Goal: Information Seeking & Learning: Learn about a topic

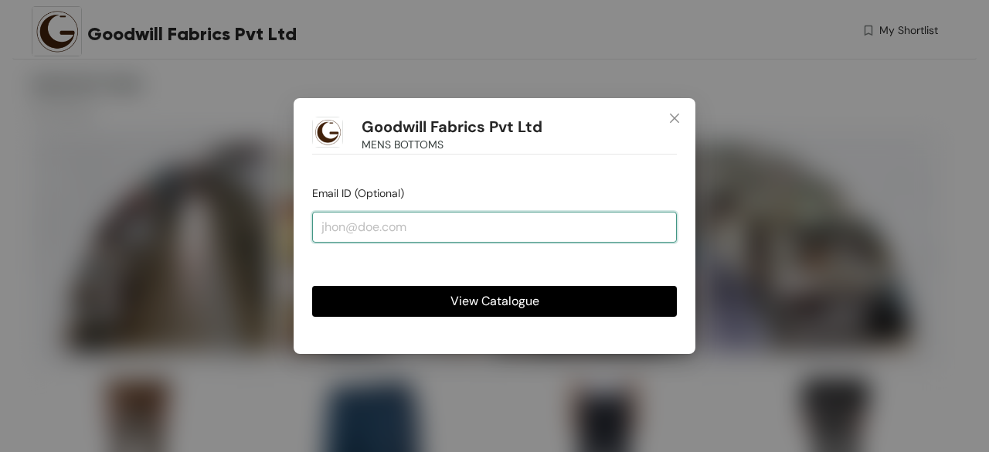
click at [447, 227] on input "email" at bounding box center [494, 227] width 365 height 31
type input "[PERSON_NAME][EMAIL_ADDRESS][DOMAIN_NAME]"
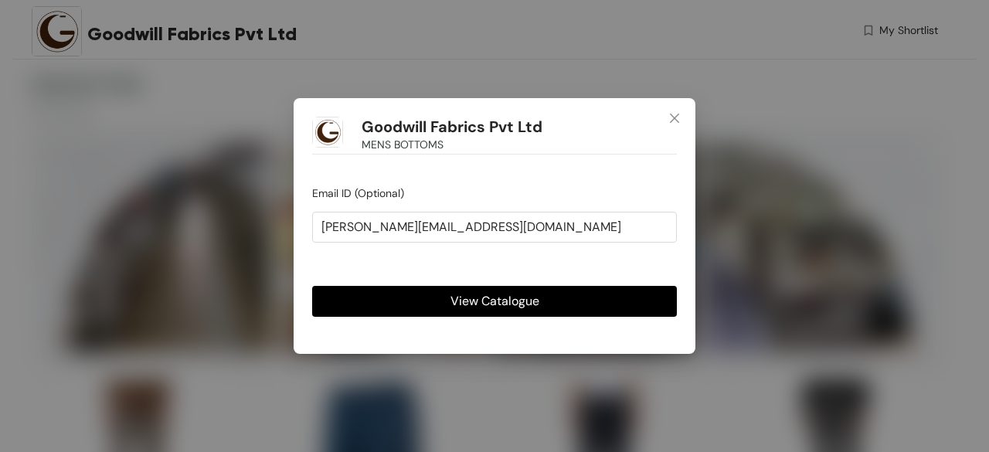
click at [519, 304] on span "View Catalogue" at bounding box center [495, 300] width 89 height 19
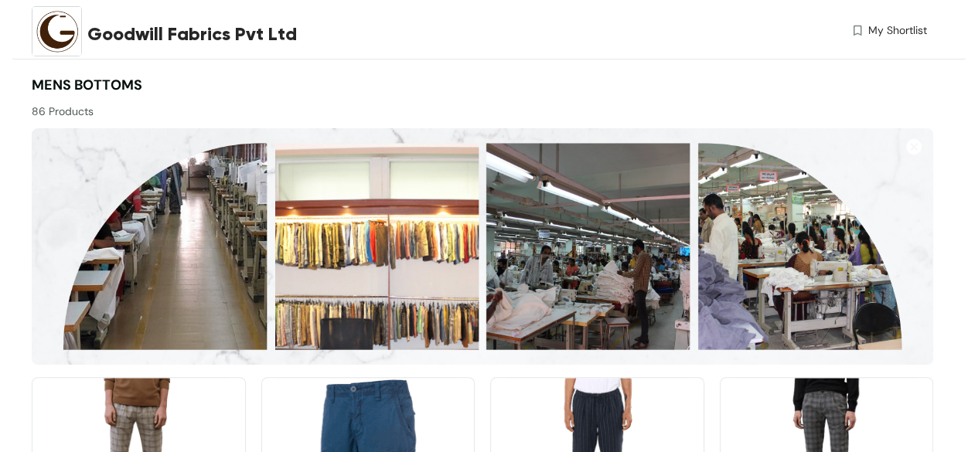
click at [438, 225] on img at bounding box center [482, 246] width 901 height 237
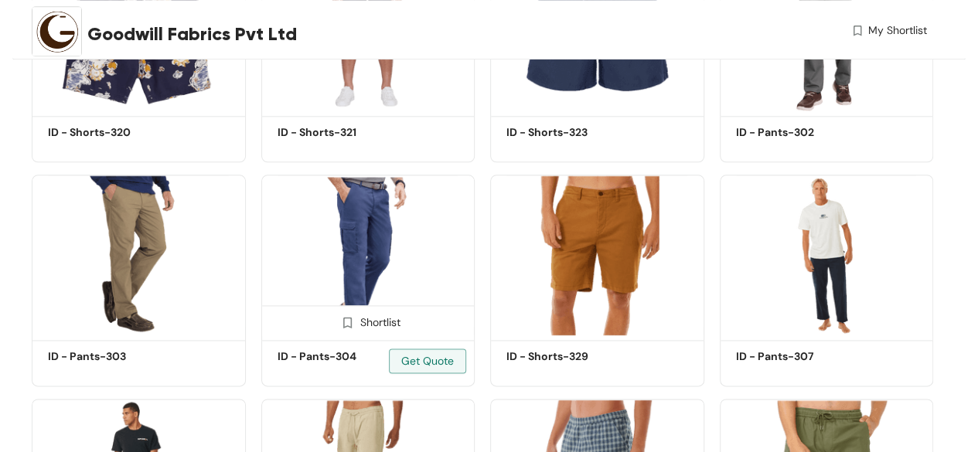
scroll to position [3700, 0]
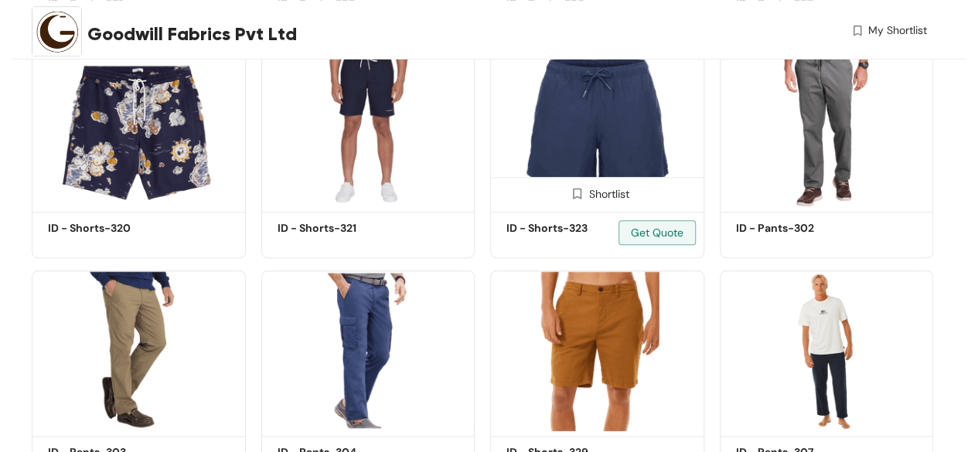
click at [605, 120] on img at bounding box center [597, 127] width 214 height 162
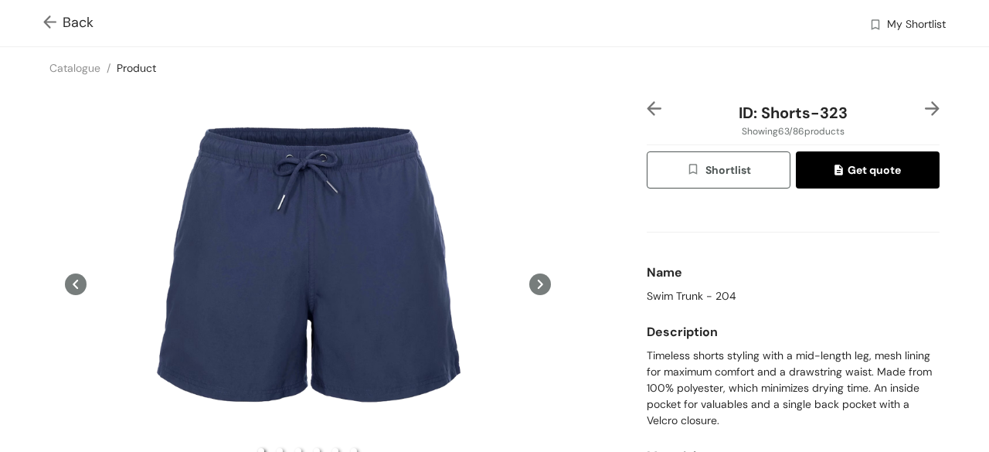
click at [536, 274] on icon at bounding box center [540, 285] width 22 height 22
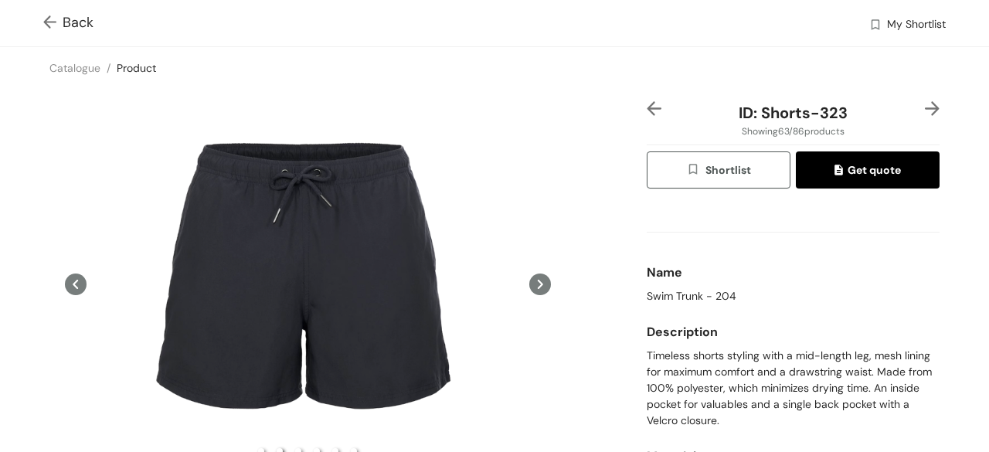
click at [536, 274] on icon at bounding box center [540, 285] width 22 height 22
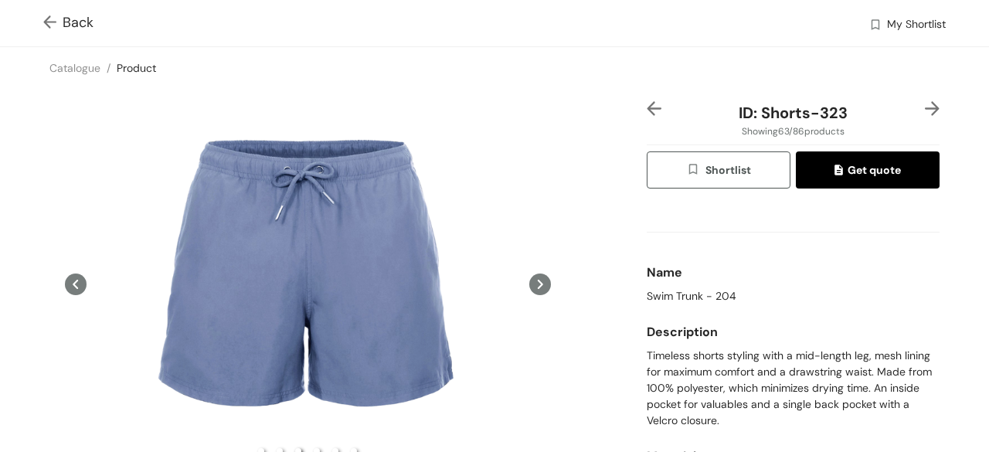
click at [536, 274] on icon at bounding box center [540, 285] width 22 height 22
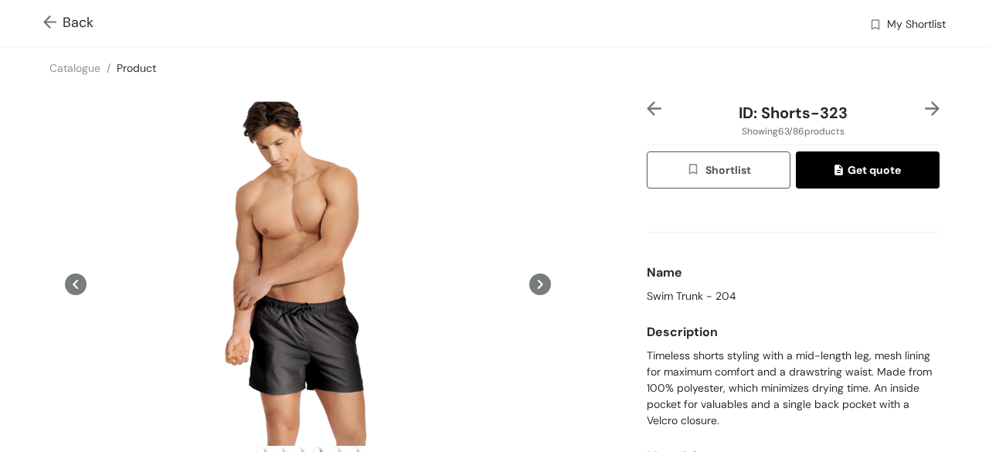
click at [536, 274] on icon at bounding box center [540, 285] width 22 height 22
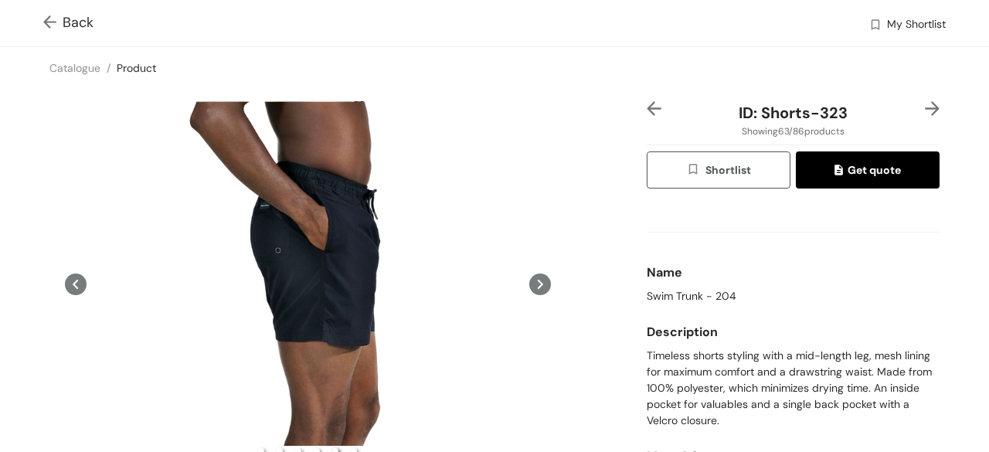
click at [536, 274] on icon at bounding box center [540, 285] width 22 height 22
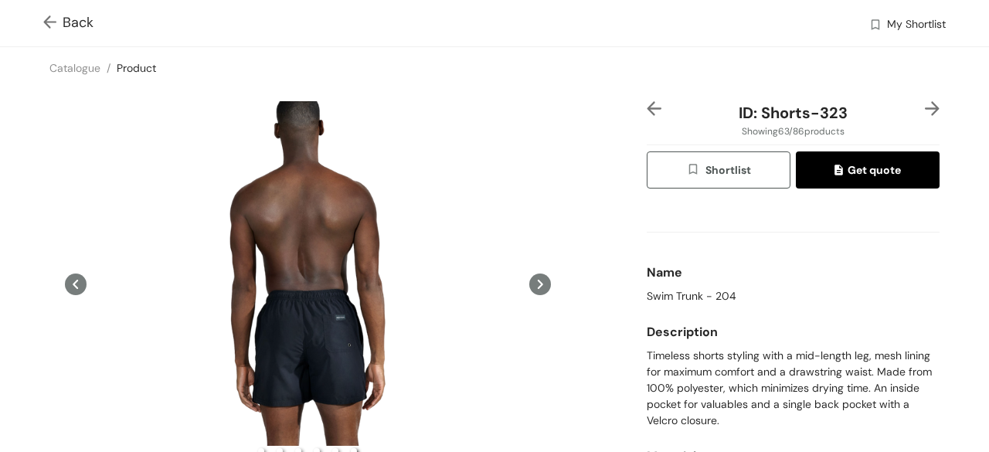
click at [920, 100] on div "ID: Shorts-323 Showing 63 / 86 products Shortlist Get quote Name Swim Trunk - 2…" at bounding box center [494, 329] width 995 height 481
click at [925, 107] on img at bounding box center [932, 108] width 15 height 15
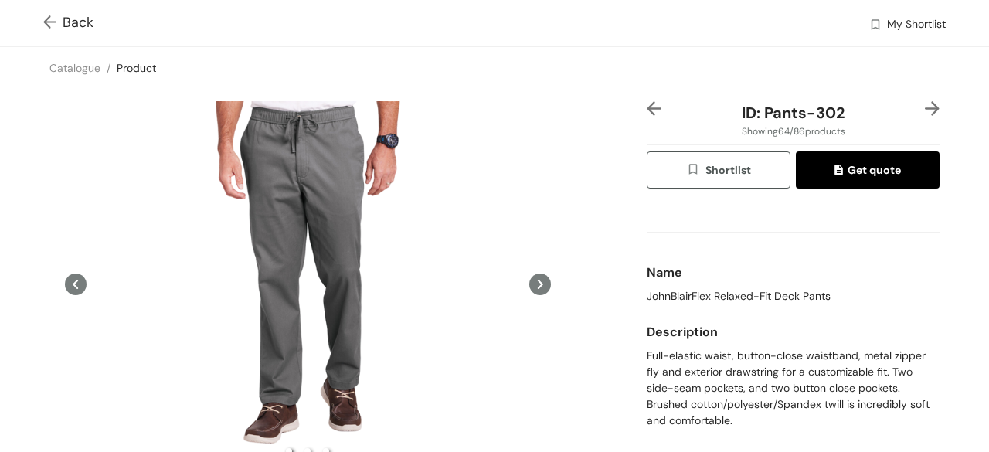
click at [680, 108] on div "ID: Pants-302" at bounding box center [794, 112] width 244 height 23
click at [49, 17] on img at bounding box center [52, 23] width 19 height 16
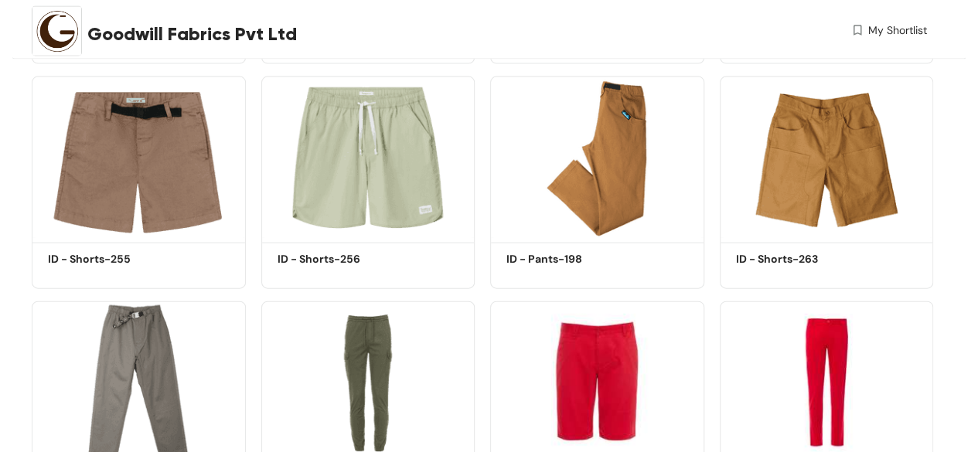
scroll to position [3700, 0]
